Goal: Task Accomplishment & Management: Manage account settings

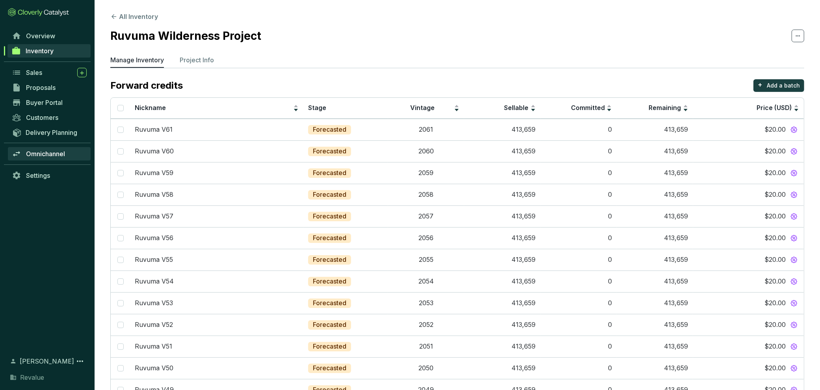
click at [45, 154] on span "Omnichannel" at bounding box center [45, 154] width 39 height 8
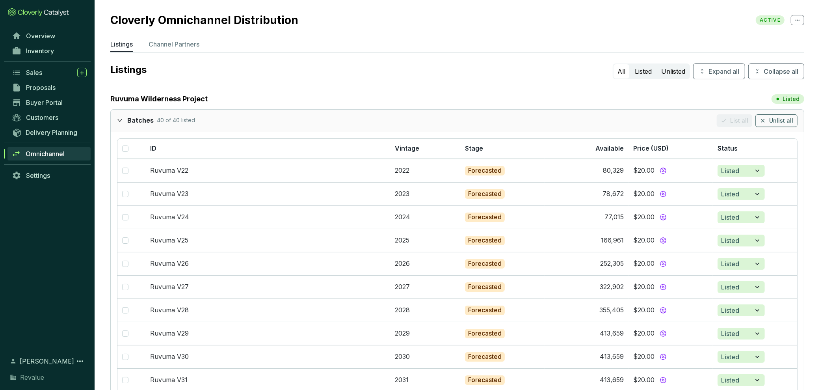
click at [119, 121] on icon "expanded" at bounding box center [119, 120] width 5 height 3
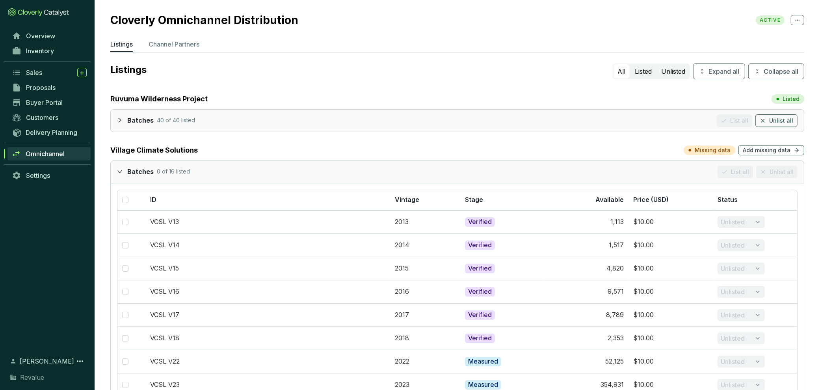
click at [720, 149] on p "Missing data" at bounding box center [713, 150] width 36 height 8
click at [125, 197] on input "checkbox" at bounding box center [125, 200] width 6 height 6
checkbox input "true"
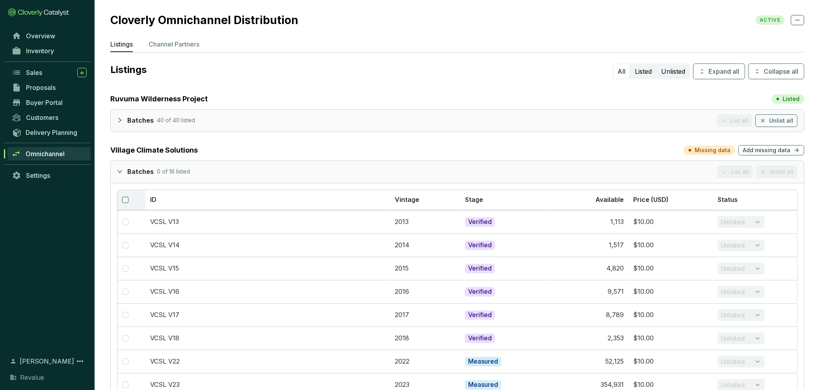
checkbox input "true"
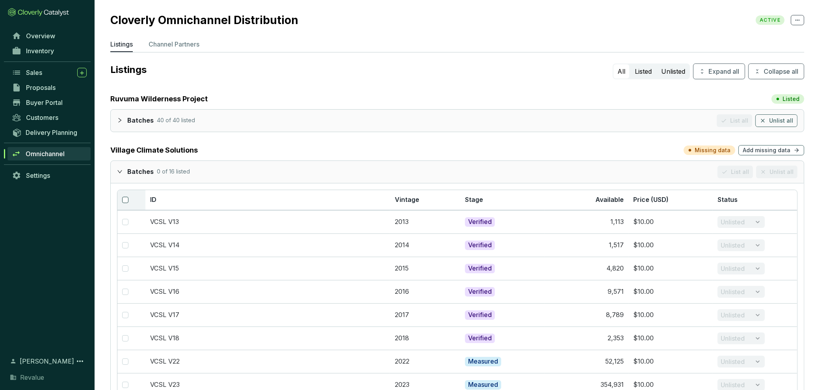
checkbox input "true"
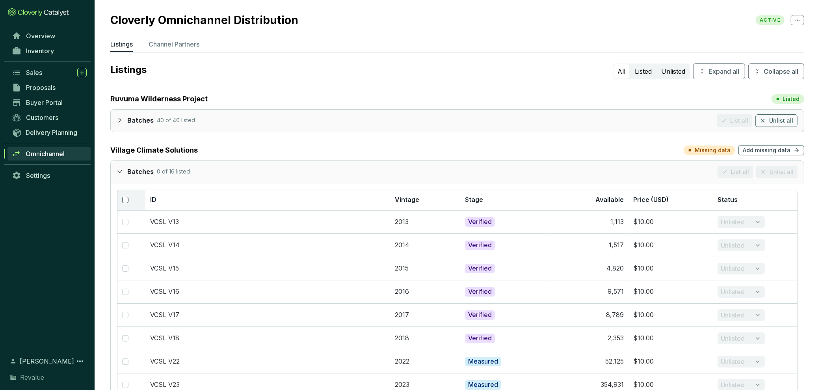
checkbox input "true"
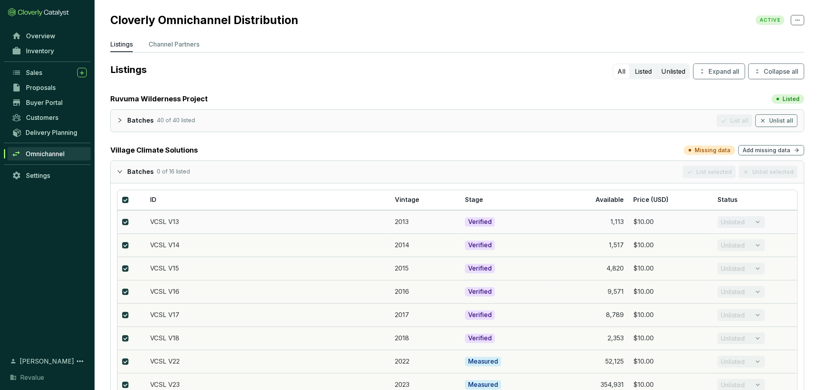
click at [758, 220] on td "Unlisted" at bounding box center [755, 221] width 84 height 23
click at [125, 202] on input "checkbox" at bounding box center [125, 200] width 6 height 6
checkbox input "false"
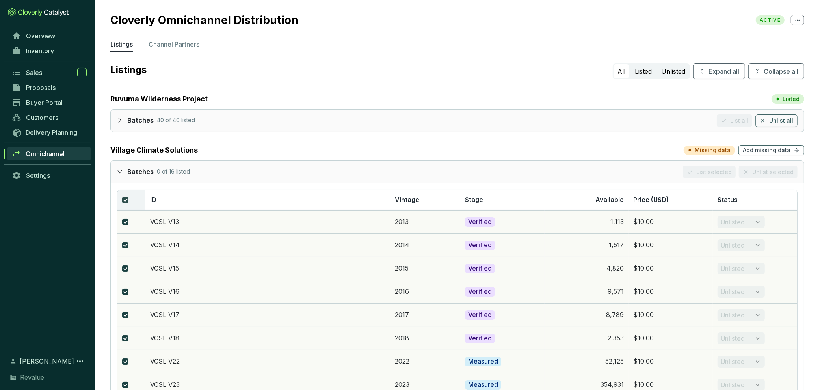
checkbox input "false"
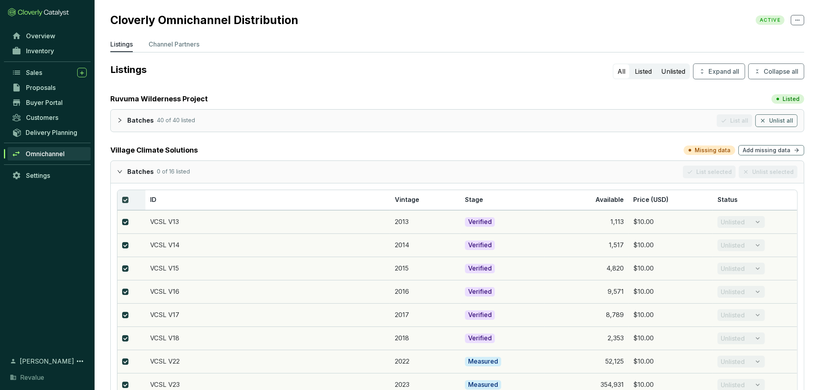
checkbox input "false"
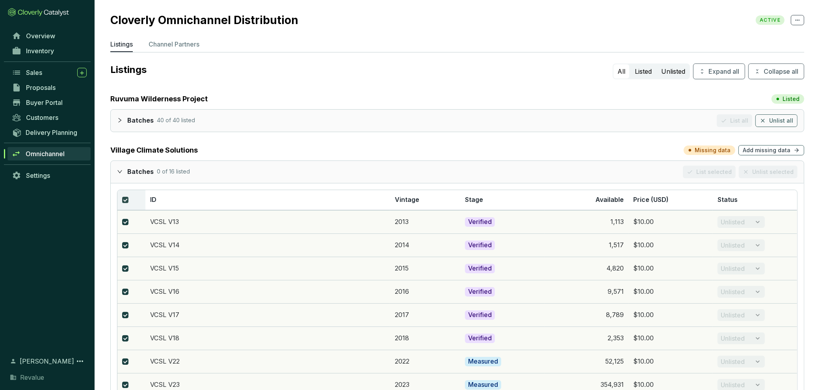
checkbox input "false"
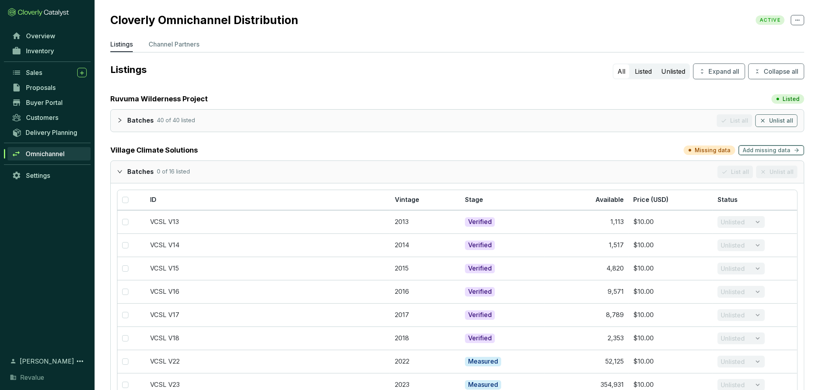
click at [760, 149] on span "Add missing data" at bounding box center [767, 150] width 48 height 8
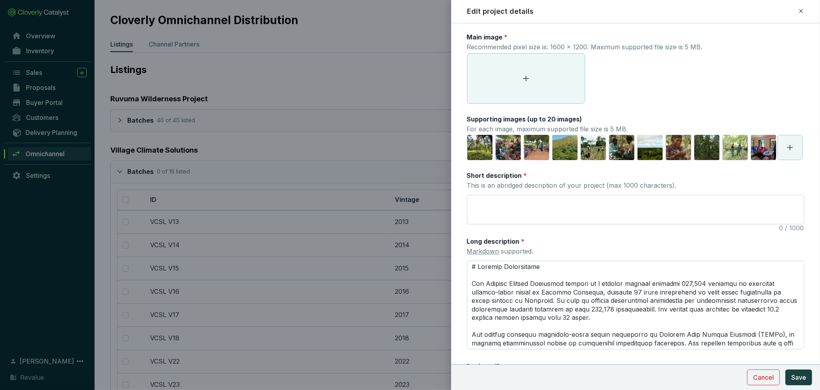
click at [802, 8] on icon at bounding box center [801, 10] width 6 height 9
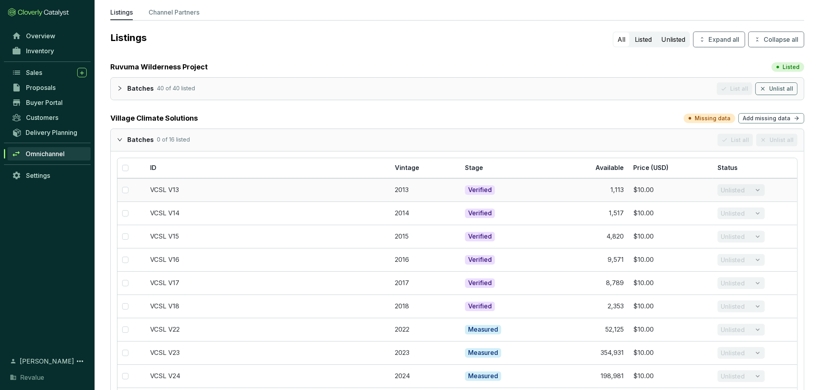
scroll to position [32, 0]
click at [116, 141] on div "Batches 0 of 16 listed List all Unlist all" at bounding box center [457, 140] width 693 height 22
click at [117, 139] on icon "expanded" at bounding box center [120, 140] width 6 height 6
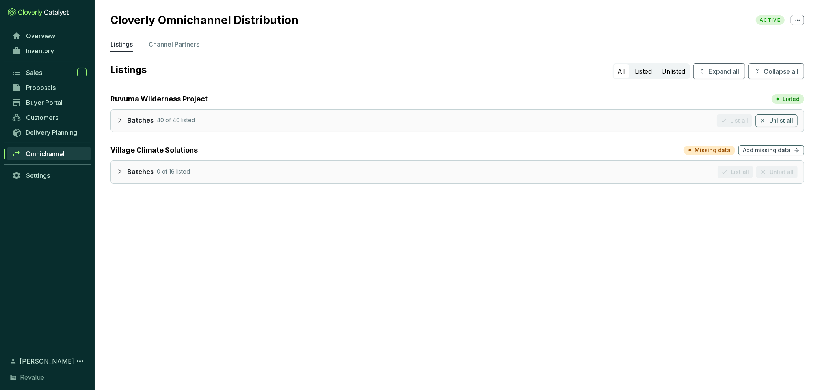
scroll to position [0, 0]
click at [50, 52] on span "Inventory" at bounding box center [40, 51] width 28 height 8
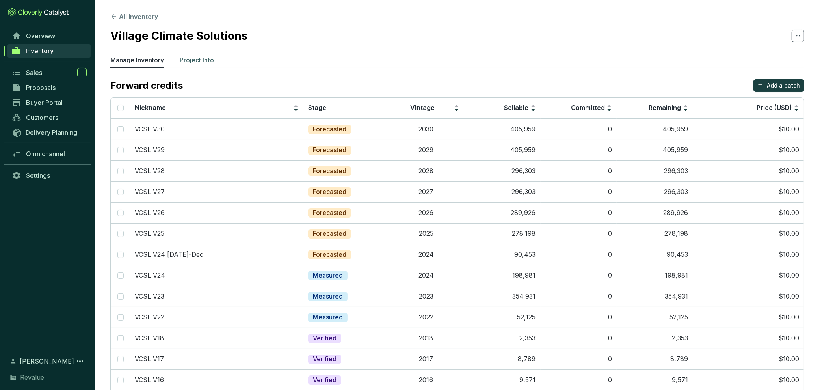
click at [192, 65] on li "Project Info" at bounding box center [197, 61] width 34 height 13
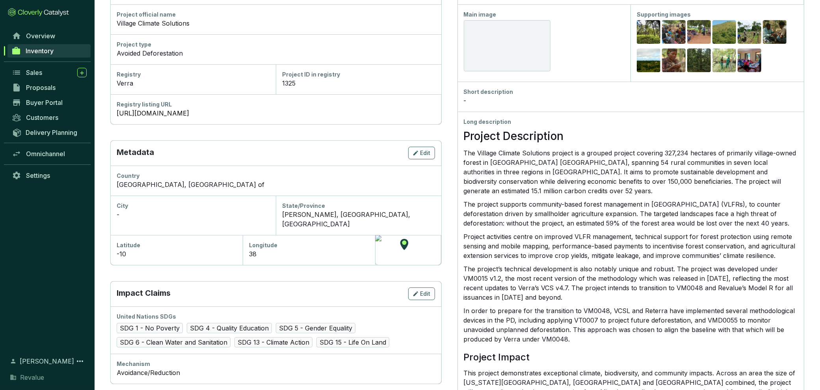
scroll to position [123, 0]
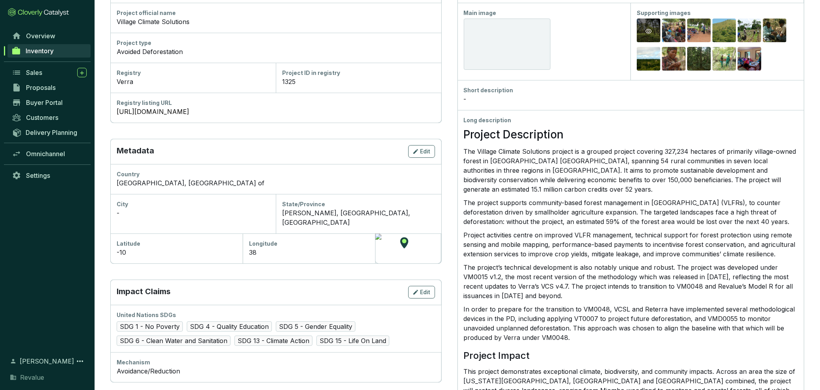
click at [646, 35] on div "Preview" at bounding box center [649, 31] width 24 height 25
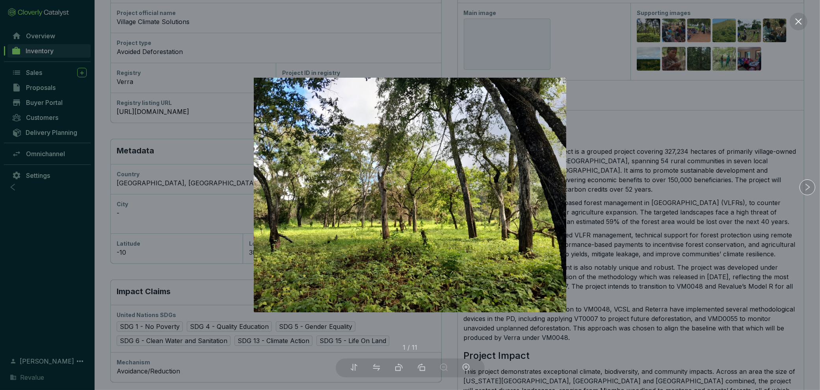
click at [676, 30] on div at bounding box center [410, 195] width 820 height 390
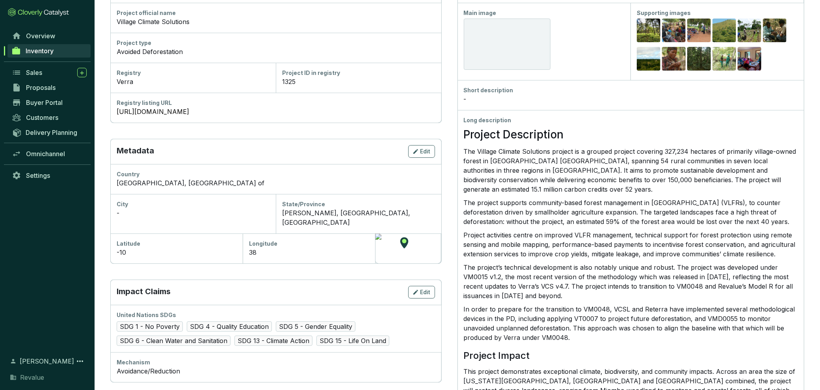
click at [676, 30] on icon "eye" at bounding box center [674, 31] width 6 height 5
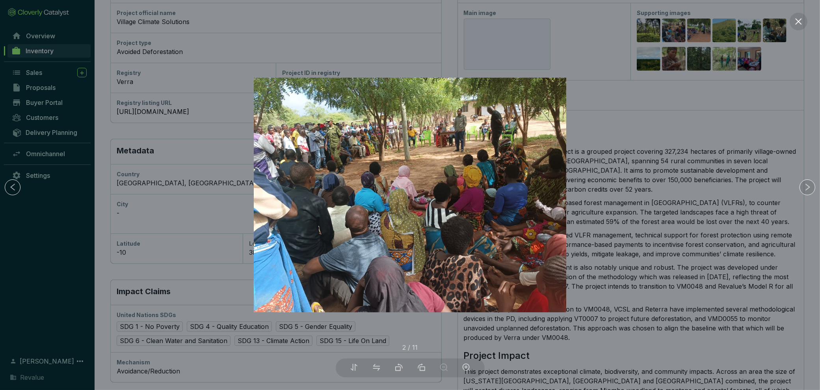
click at [709, 25] on div at bounding box center [410, 195] width 820 height 390
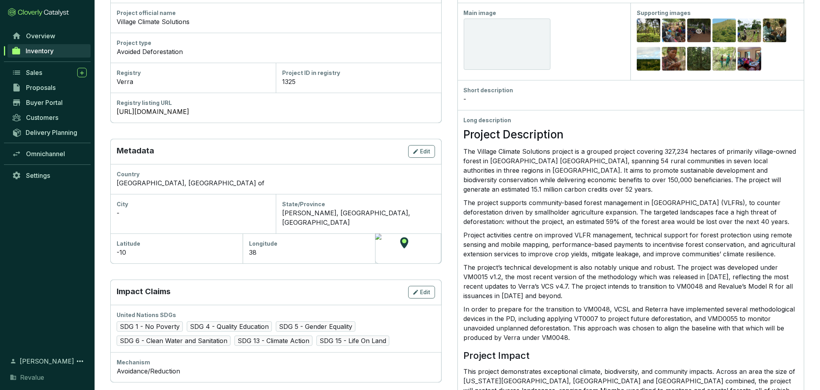
click at [698, 31] on icon "eye" at bounding box center [699, 31] width 6 height 6
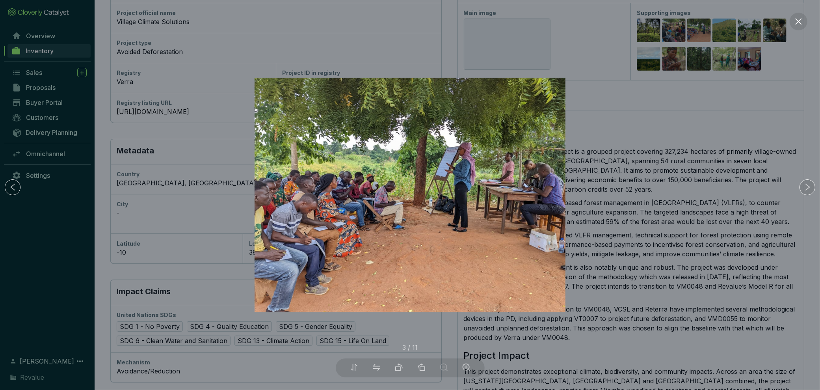
click at [714, 30] on div at bounding box center [410, 195] width 820 height 390
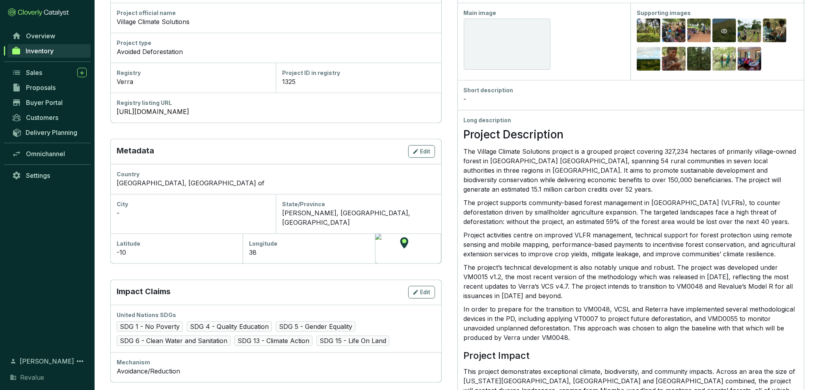
click at [723, 30] on icon "eye" at bounding box center [724, 31] width 6 height 5
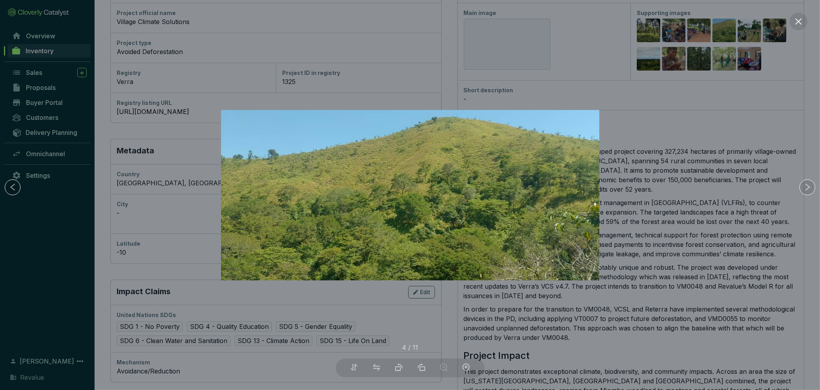
click at [726, 32] on div at bounding box center [410, 195] width 820 height 390
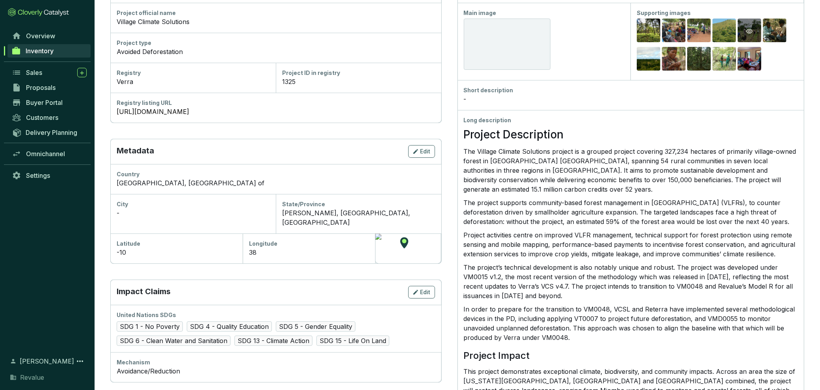
click at [745, 33] on div "Preview" at bounding box center [749, 30] width 9 height 9
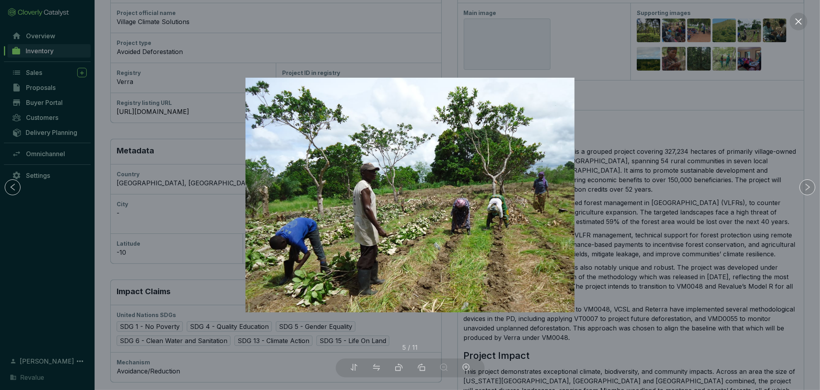
click at [746, 33] on div at bounding box center [410, 195] width 820 height 390
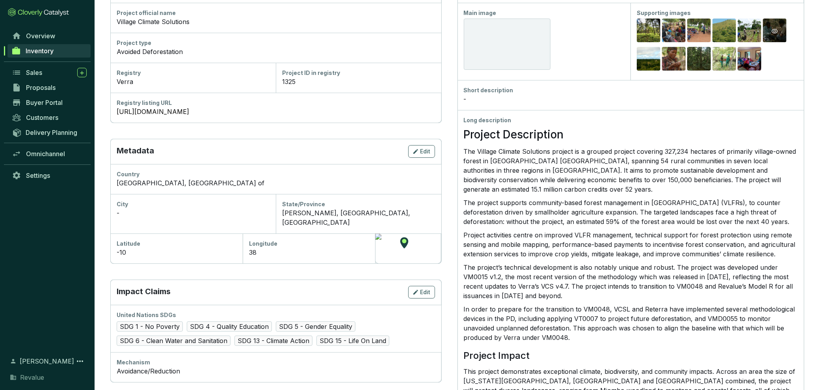
click at [771, 35] on div "Preview" at bounding box center [775, 31] width 24 height 25
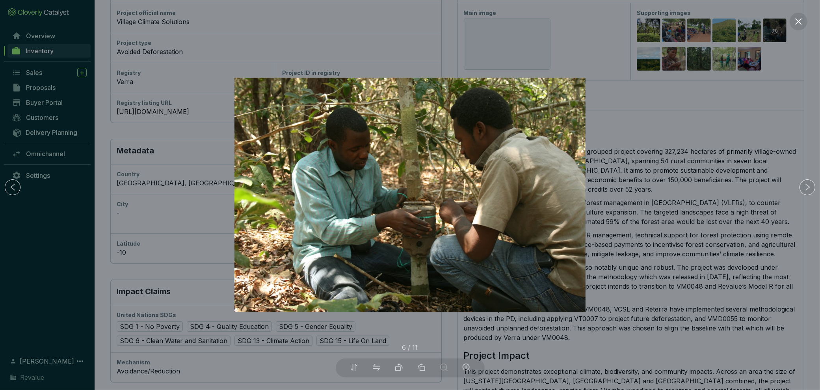
click at [771, 35] on div at bounding box center [410, 195] width 820 height 390
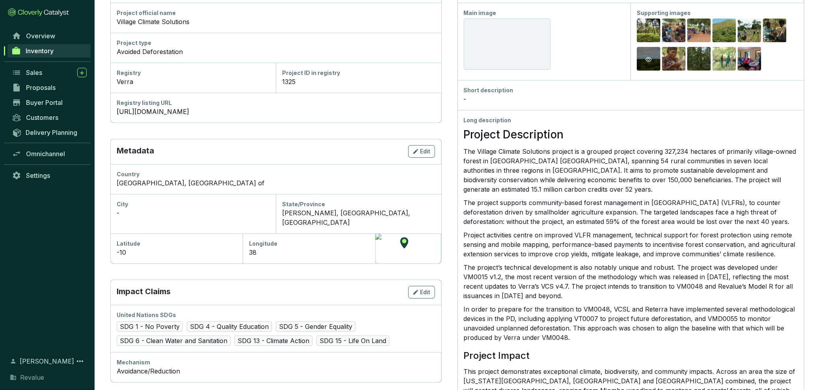
click at [650, 61] on icon "eye" at bounding box center [649, 59] width 6 height 6
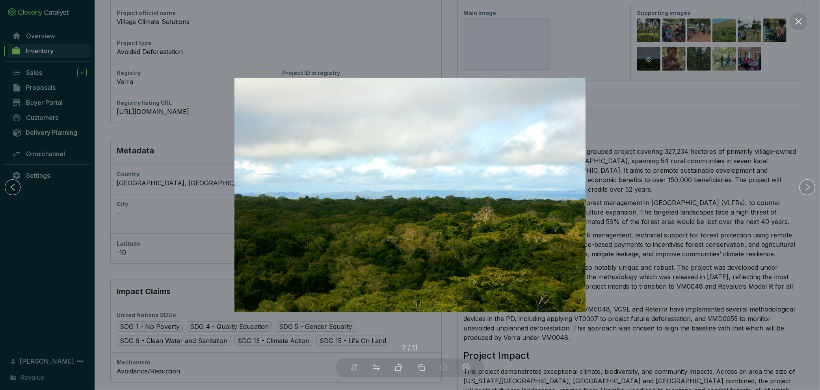
click at [650, 61] on div at bounding box center [410, 195] width 820 height 390
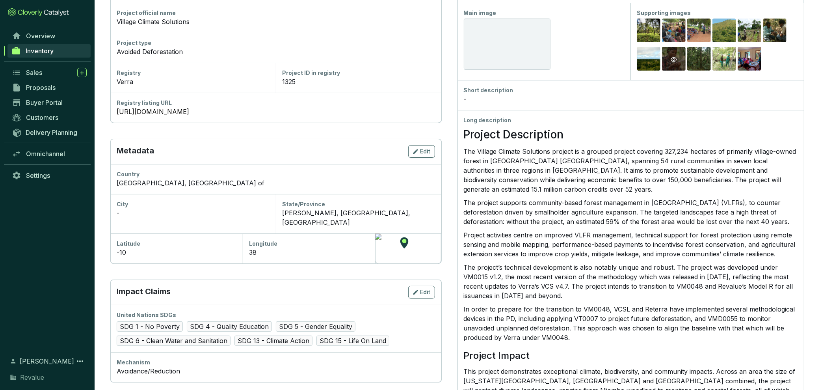
click at [672, 61] on icon "eye" at bounding box center [674, 59] width 6 height 6
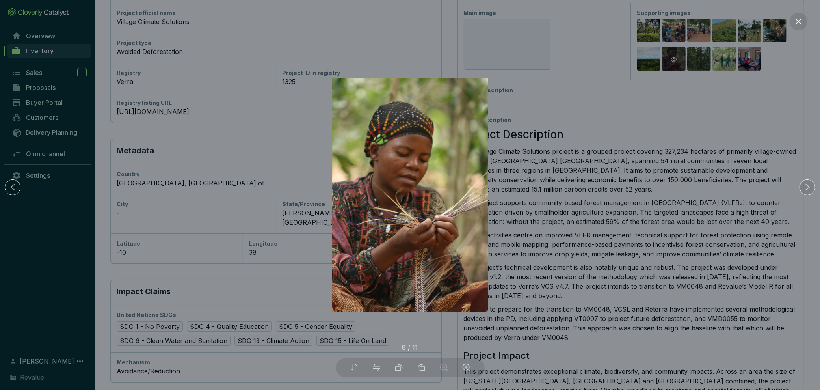
click at [672, 61] on div at bounding box center [410, 195] width 820 height 390
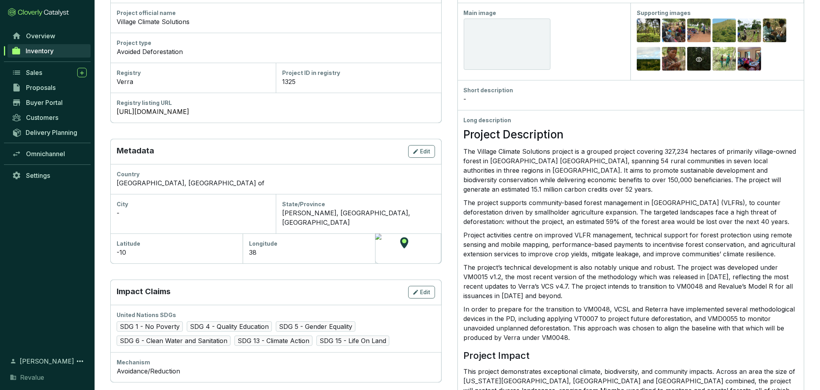
click at [691, 64] on div "Preview" at bounding box center [699, 59] width 24 height 25
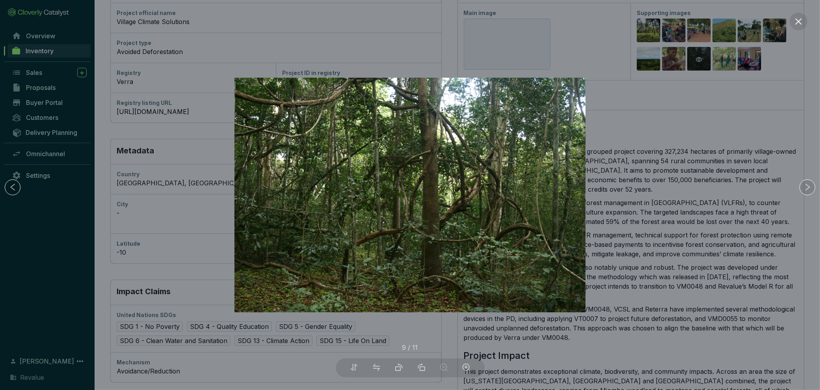
click at [691, 64] on div at bounding box center [410, 195] width 820 height 390
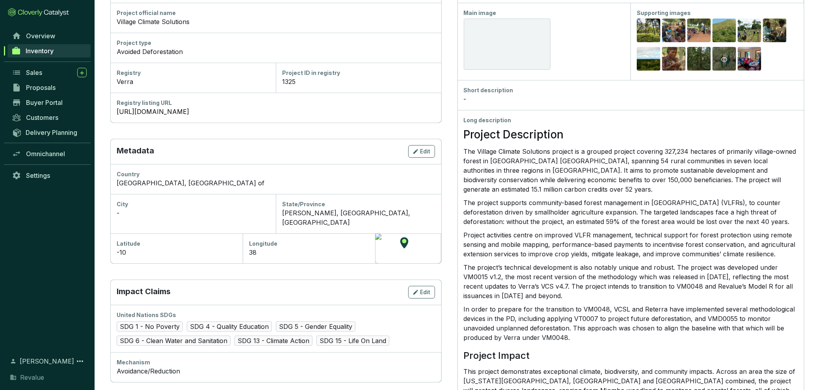
click at [723, 64] on div "Preview" at bounding box center [725, 59] width 24 height 25
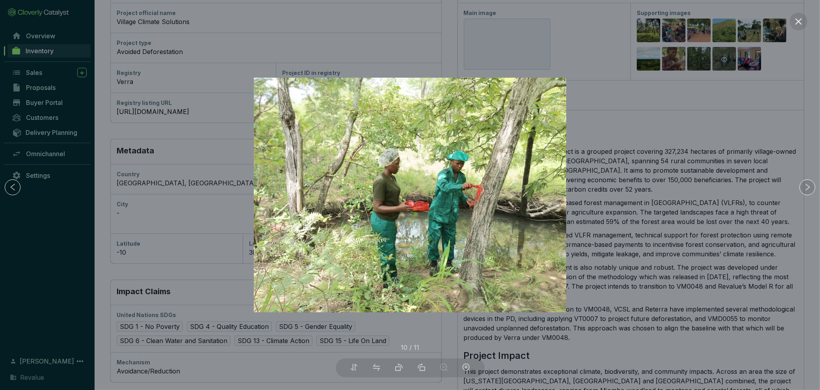
click at [723, 64] on div at bounding box center [410, 195] width 820 height 390
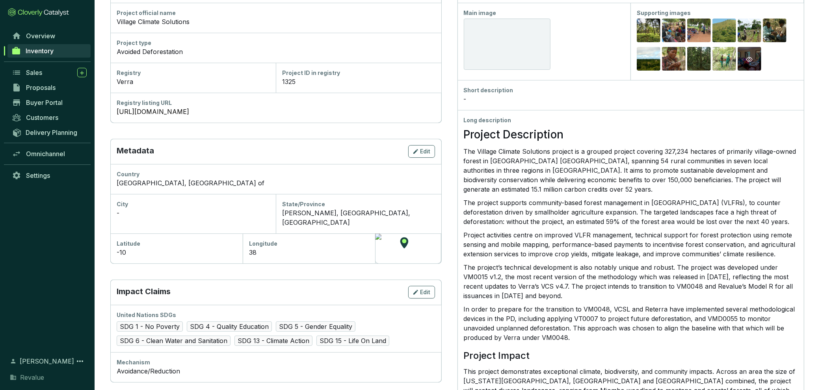
click at [752, 64] on div "Preview" at bounding box center [750, 59] width 24 height 25
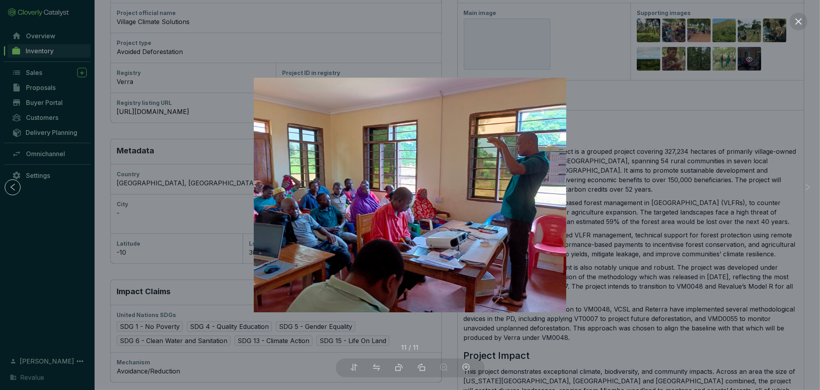
click at [752, 64] on div at bounding box center [410, 195] width 820 height 390
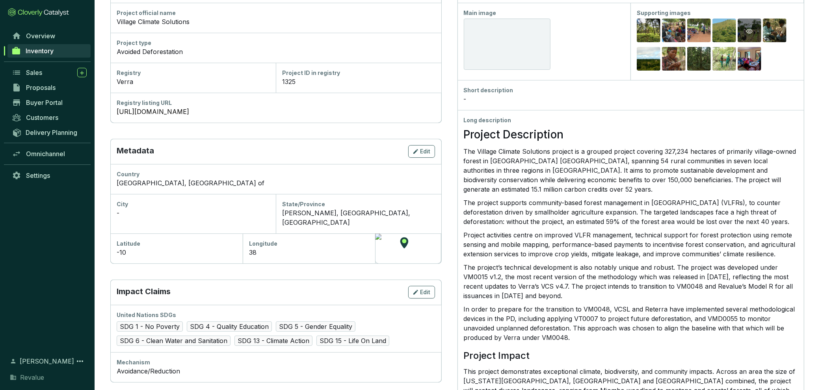
click at [746, 37] on div "Preview" at bounding box center [750, 31] width 24 height 25
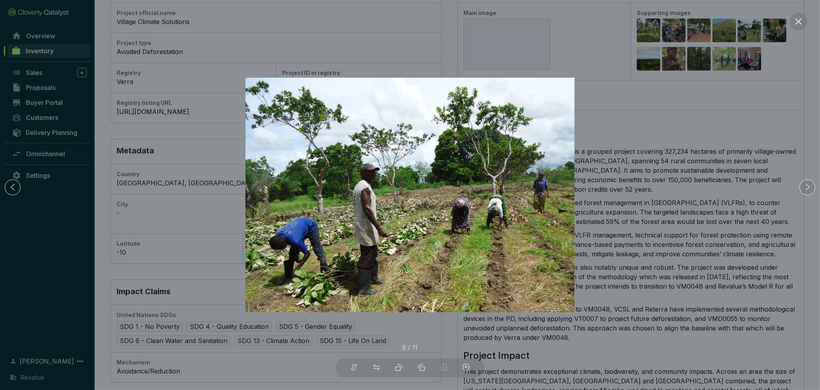
click at [677, 198] on div at bounding box center [410, 195] width 820 height 390
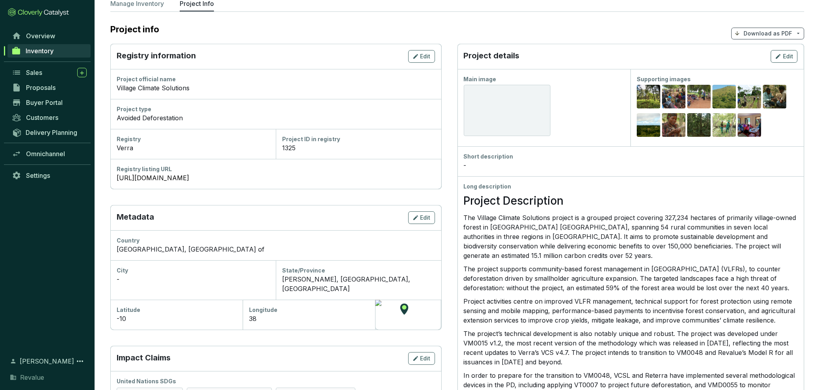
scroll to position [0, 0]
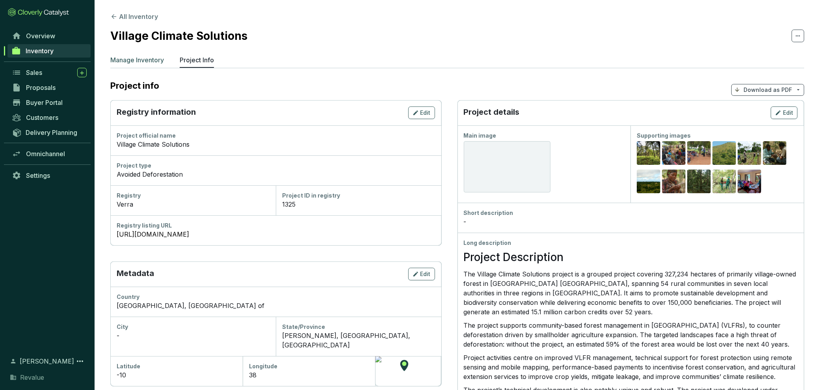
click at [138, 57] on p "Manage Inventory" at bounding box center [137, 59] width 54 height 9
